Goal: Transaction & Acquisition: Purchase product/service

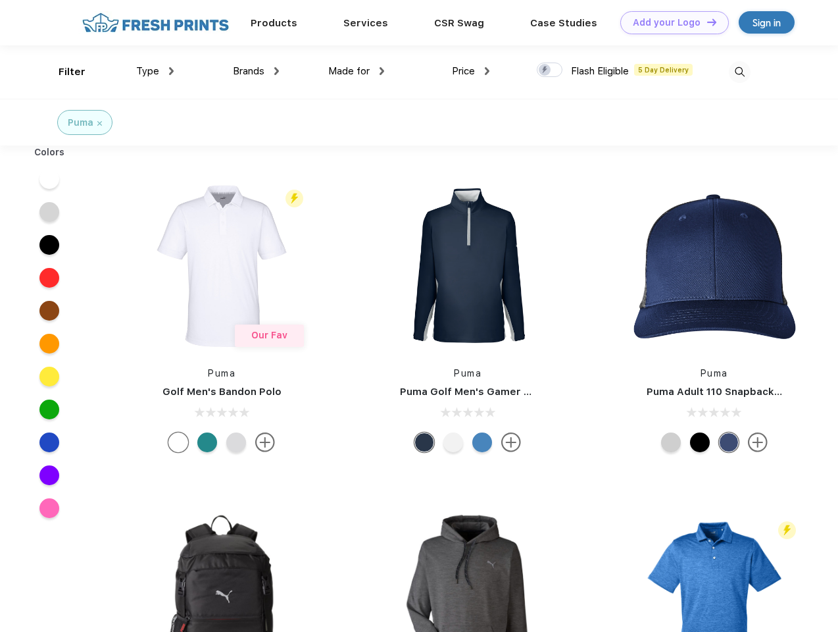
click at [670, 22] on link "Add your Logo Design Tool" at bounding box center [675, 22] width 109 height 23
click at [0, 0] on div "Design Tool" at bounding box center [0, 0] width 0 height 0
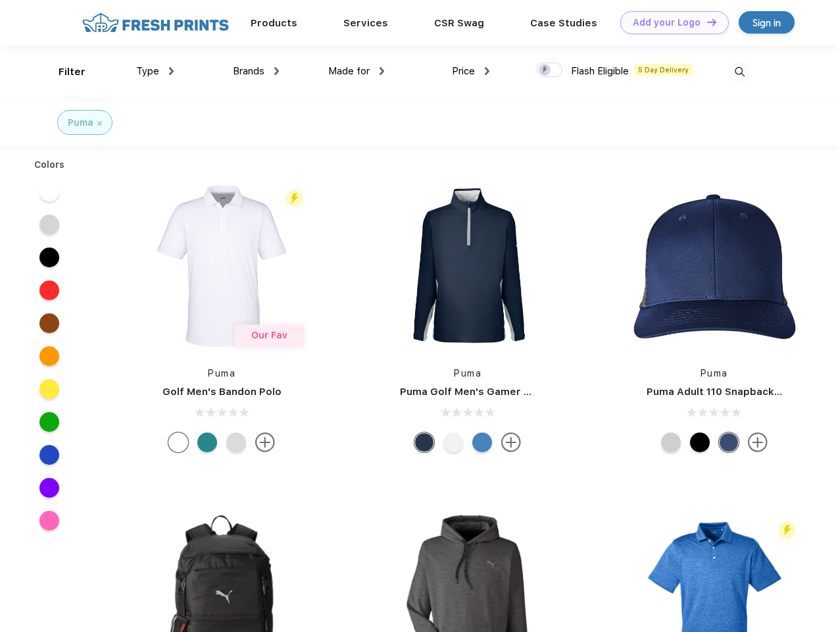
click at [706, 22] on link "Add your Logo Design Tool" at bounding box center [675, 22] width 109 height 23
click at [63, 72] on div "Filter" at bounding box center [72, 71] width 27 height 15
click at [155, 71] on span "Type" at bounding box center [147, 71] width 23 height 12
click at [256, 71] on span "Brands" at bounding box center [249, 71] width 32 height 12
click at [357, 71] on span "Made for" at bounding box center [348, 71] width 41 height 12
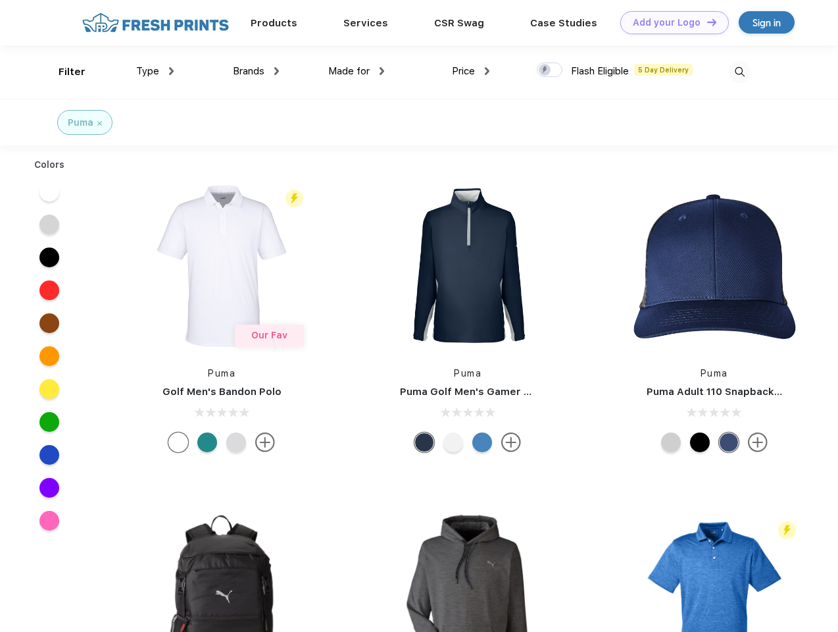
click at [471, 71] on span "Price" at bounding box center [463, 71] width 23 height 12
click at [550, 70] on div at bounding box center [550, 70] width 26 height 14
click at [546, 70] on input "checkbox" at bounding box center [541, 66] width 9 height 9
click at [740, 72] on img at bounding box center [740, 72] width 22 height 22
